Goal: Check status

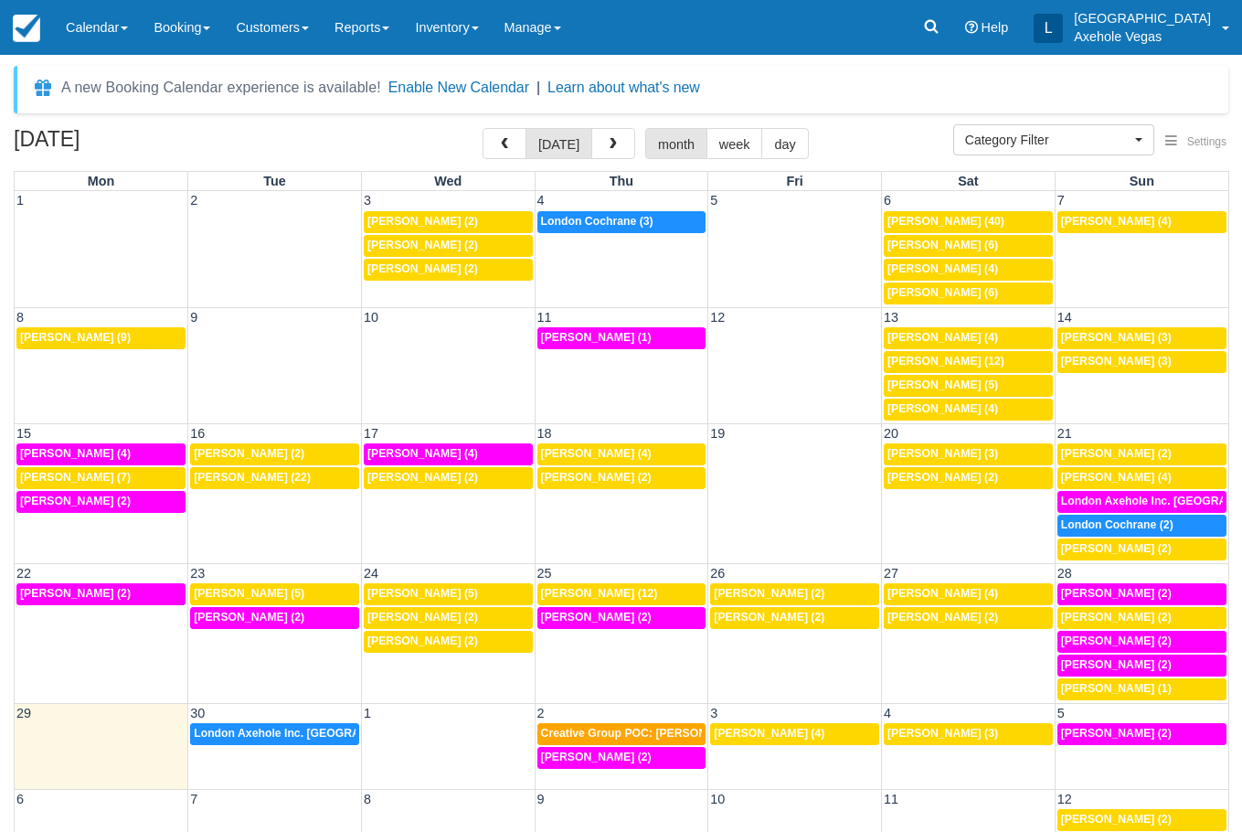
select select
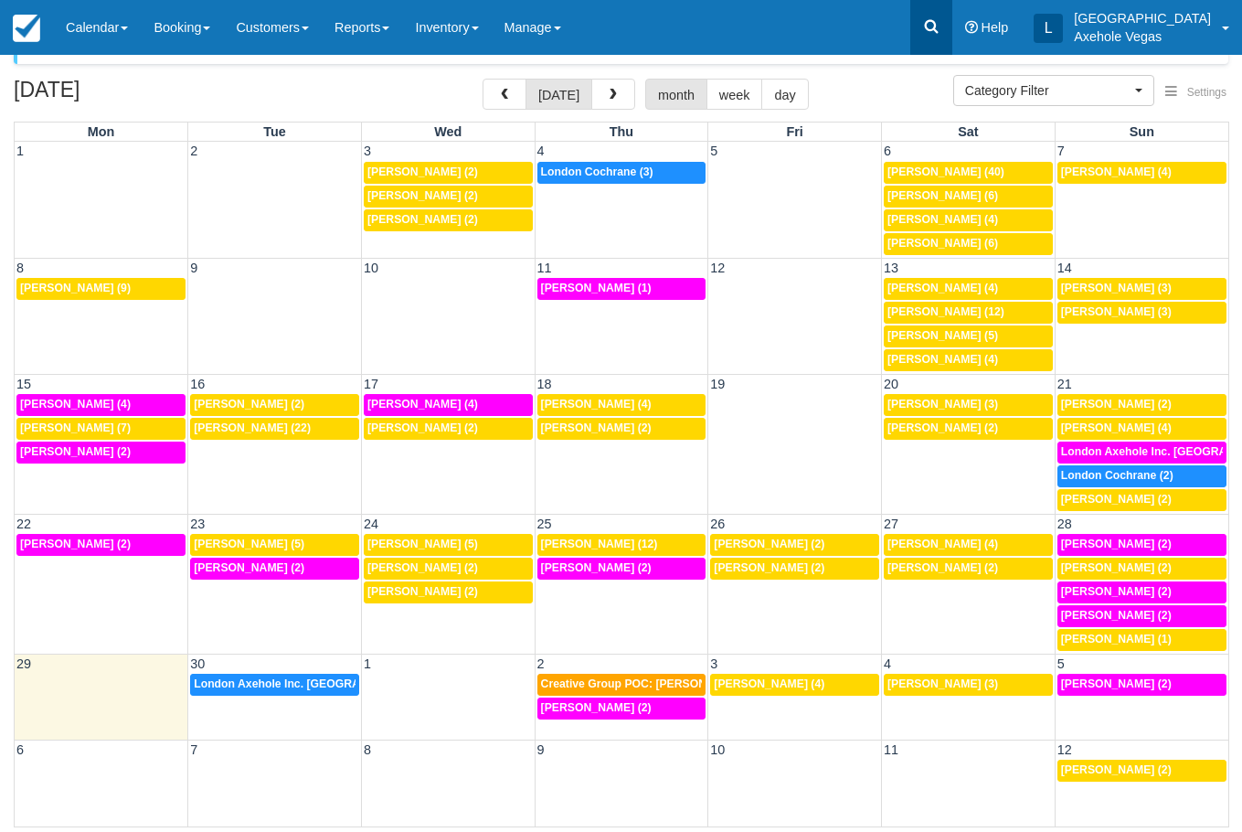
click at [952, 18] on link at bounding box center [931, 27] width 42 height 55
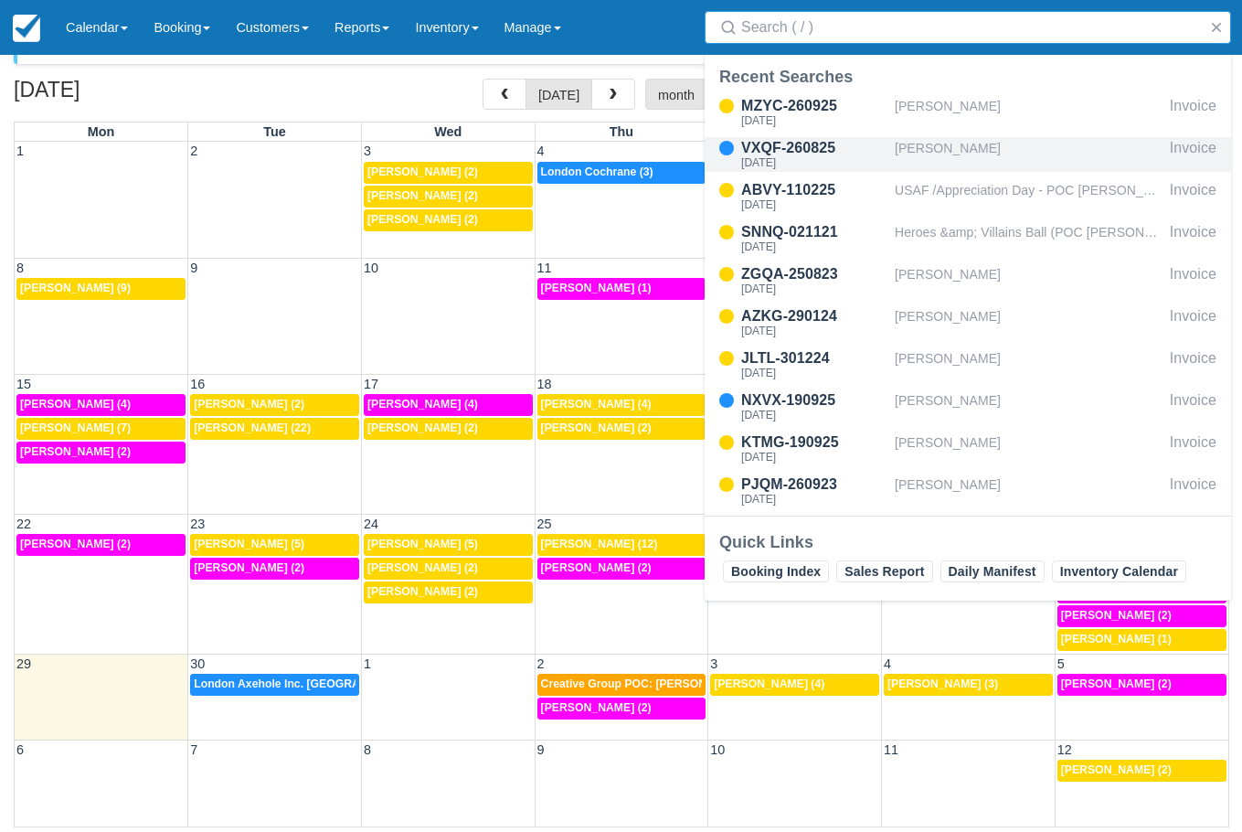
click at [954, 157] on div "[PERSON_NAME]" at bounding box center [1029, 154] width 268 height 35
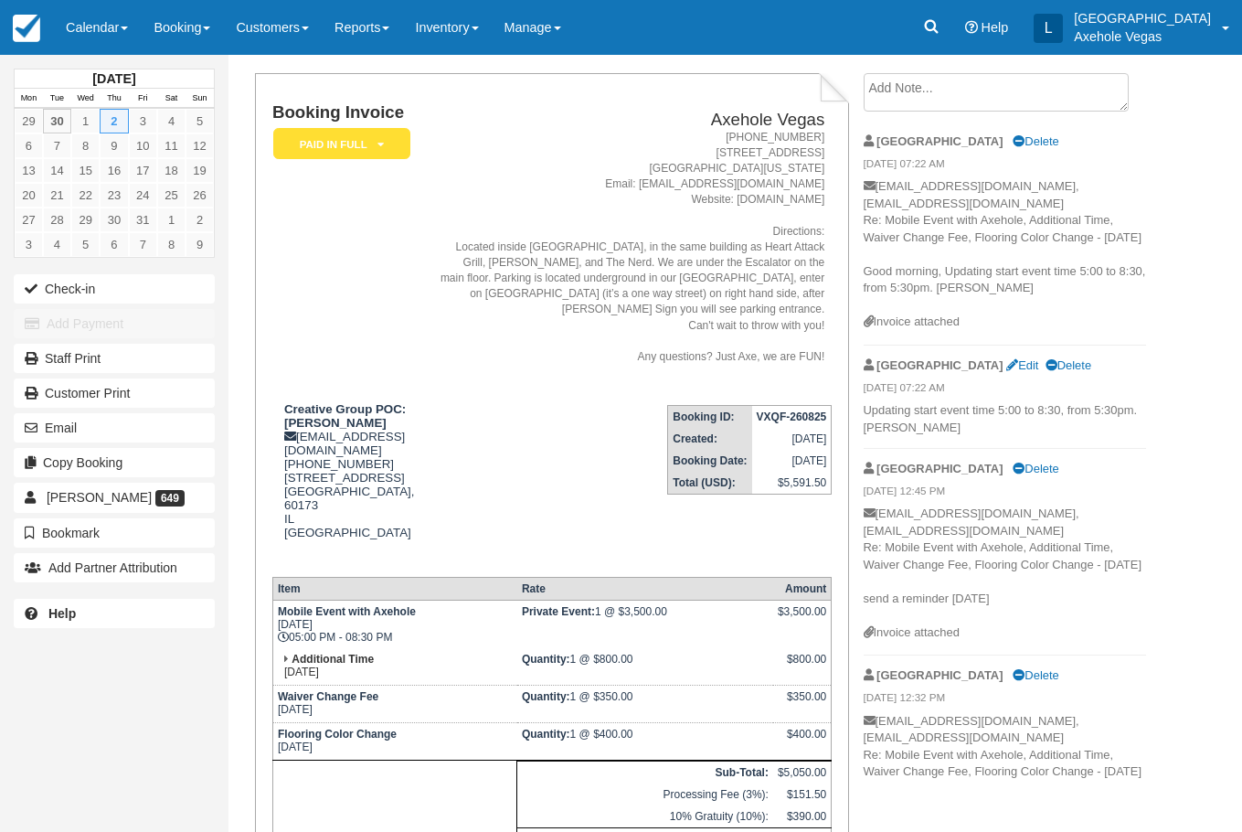
scroll to position [91, 0]
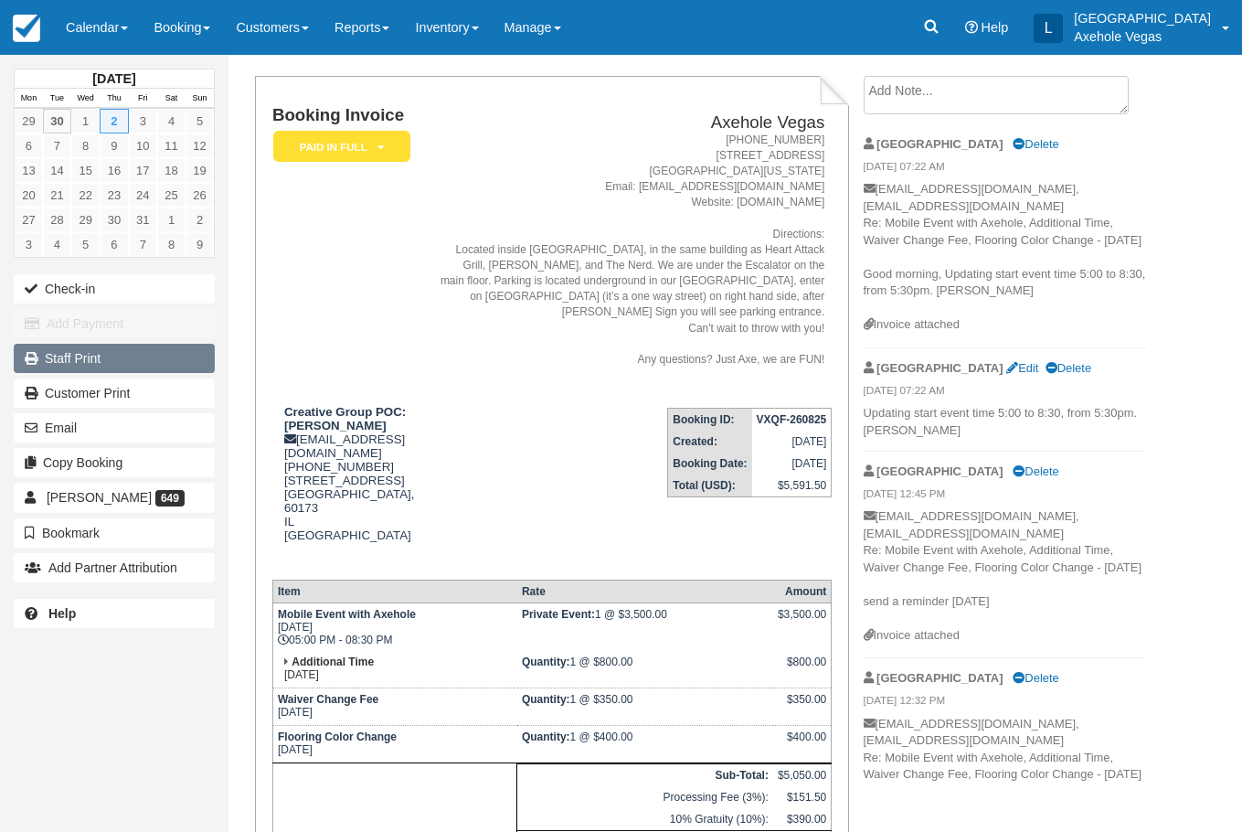
click at [119, 362] on link "Staff Print" at bounding box center [114, 358] width 201 height 29
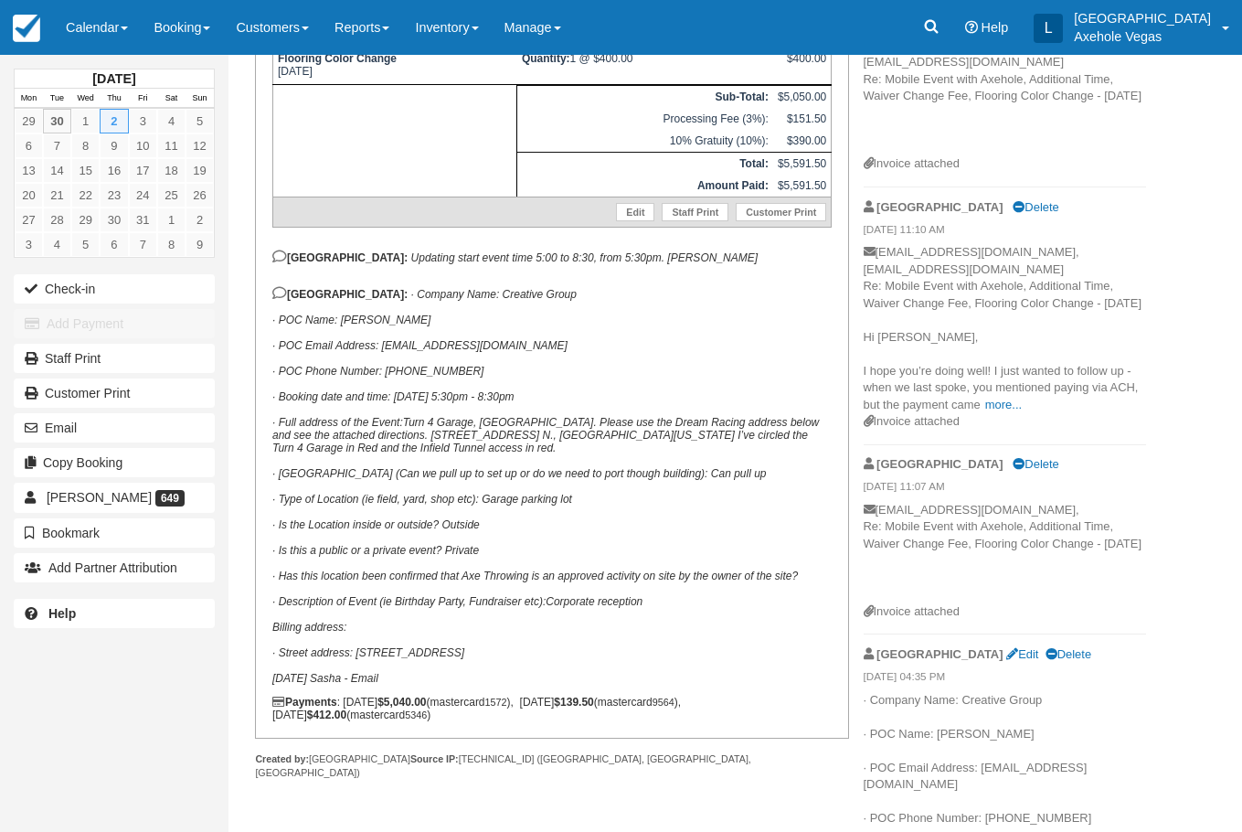
scroll to position [731, 0]
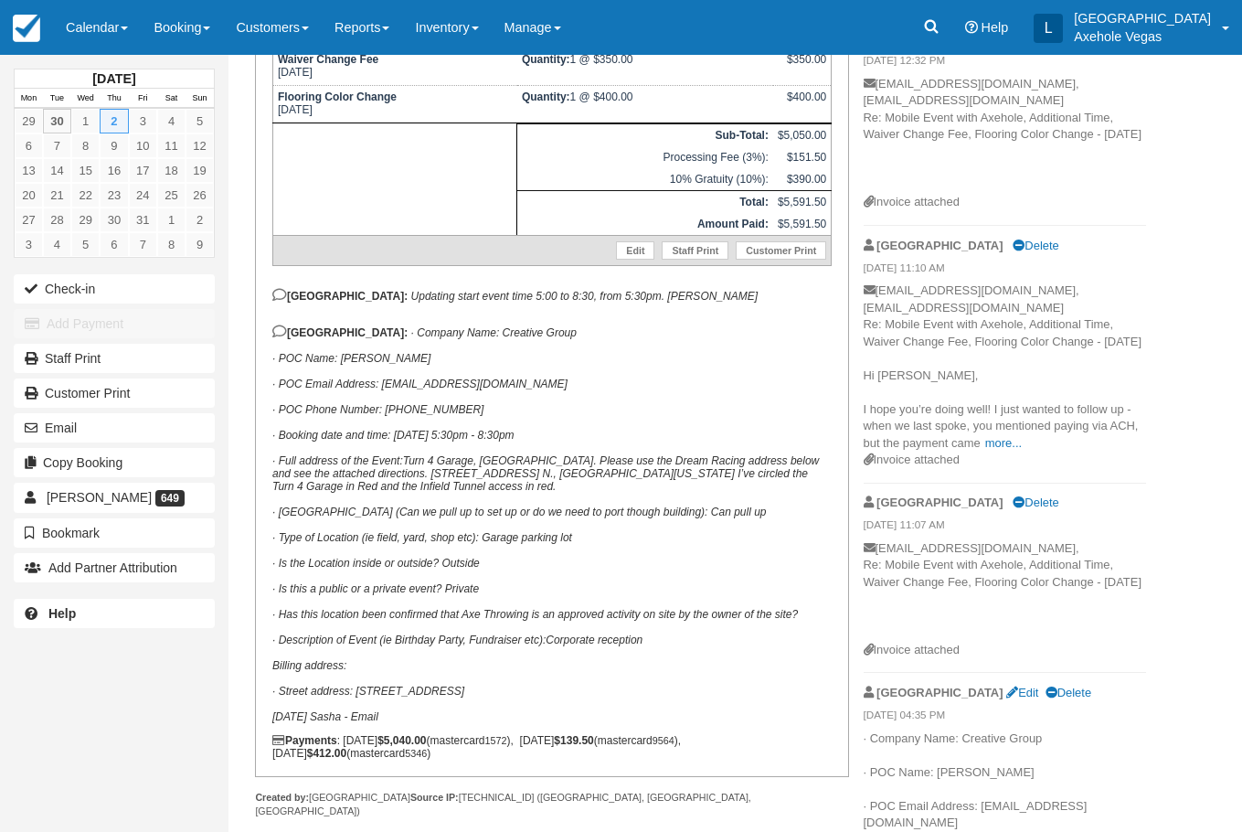
drag, startPoint x: 652, startPoint y: 624, endPoint x: 341, endPoint y: 322, distance: 434.3
click at [341, 324] on p "London: · Company Name: Creative Group · POC Name: Stephanie Sorrells · POC Ema…" at bounding box center [551, 523] width 559 height 398
